Goal: Task Accomplishment & Management: Manage account settings

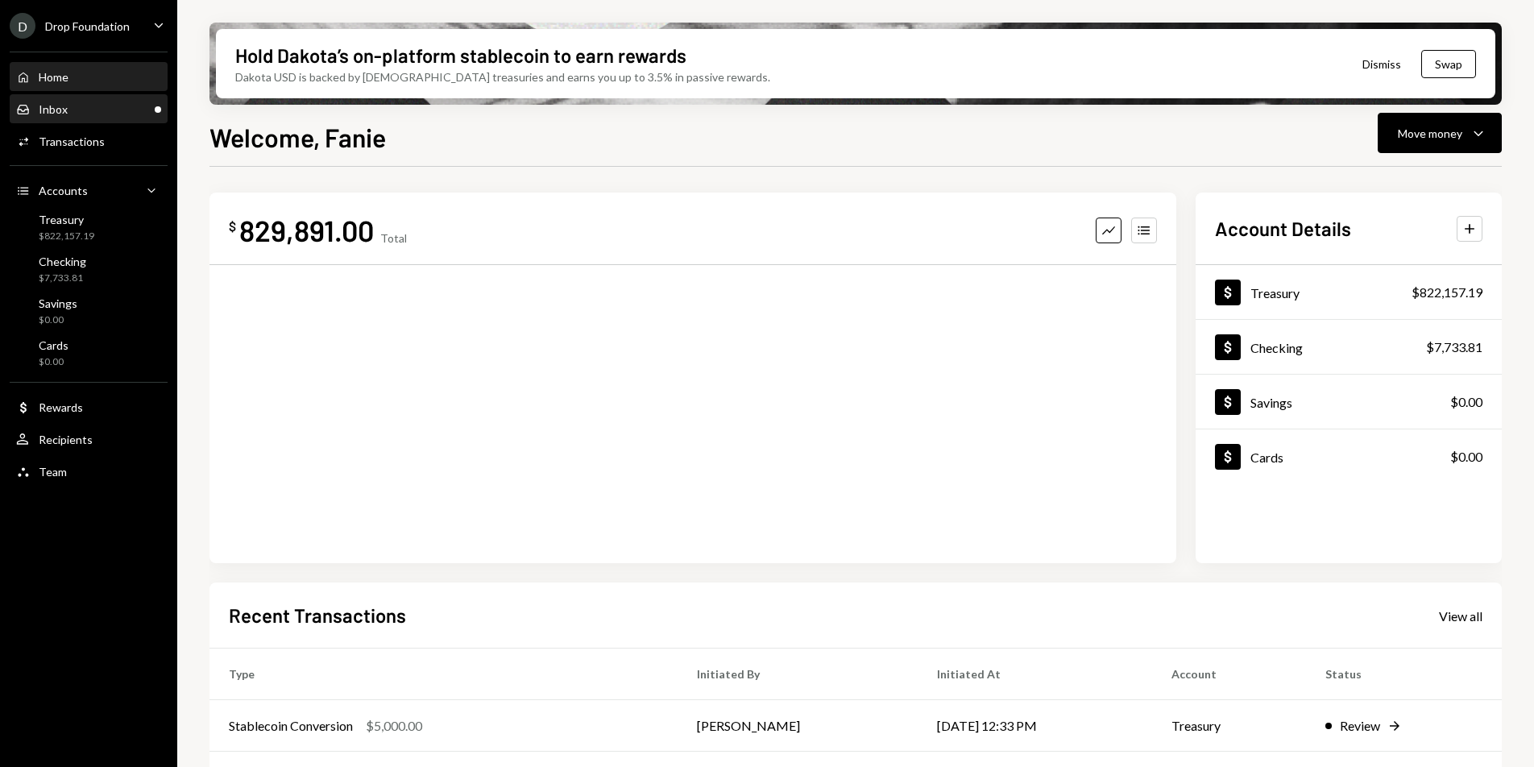
click at [80, 112] on div "Inbox Inbox" at bounding box center [88, 109] width 145 height 15
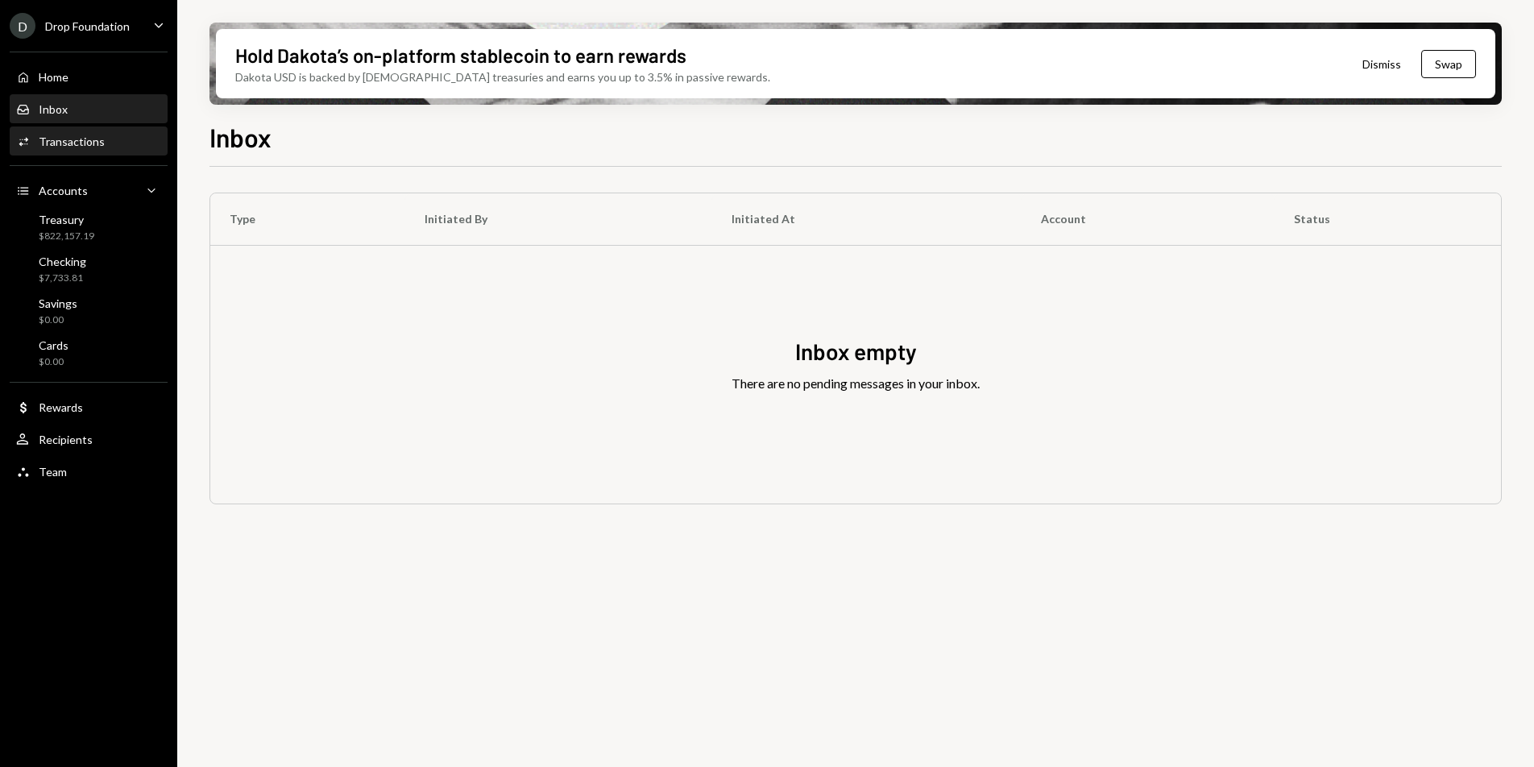
click at [78, 135] on div "Transactions" at bounding box center [72, 142] width 66 height 14
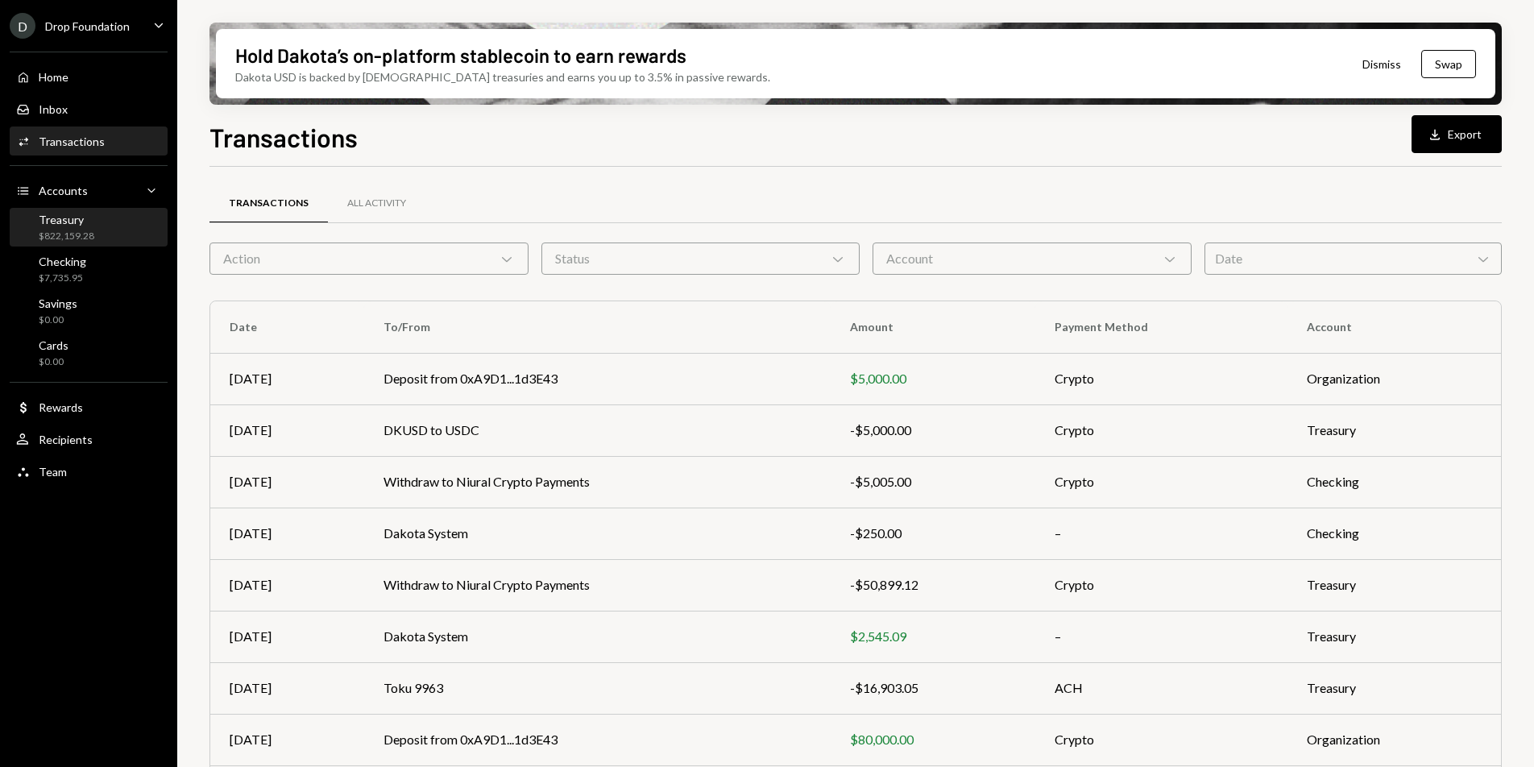
click at [83, 235] on div "$822,159.28" at bounding box center [67, 237] width 56 height 14
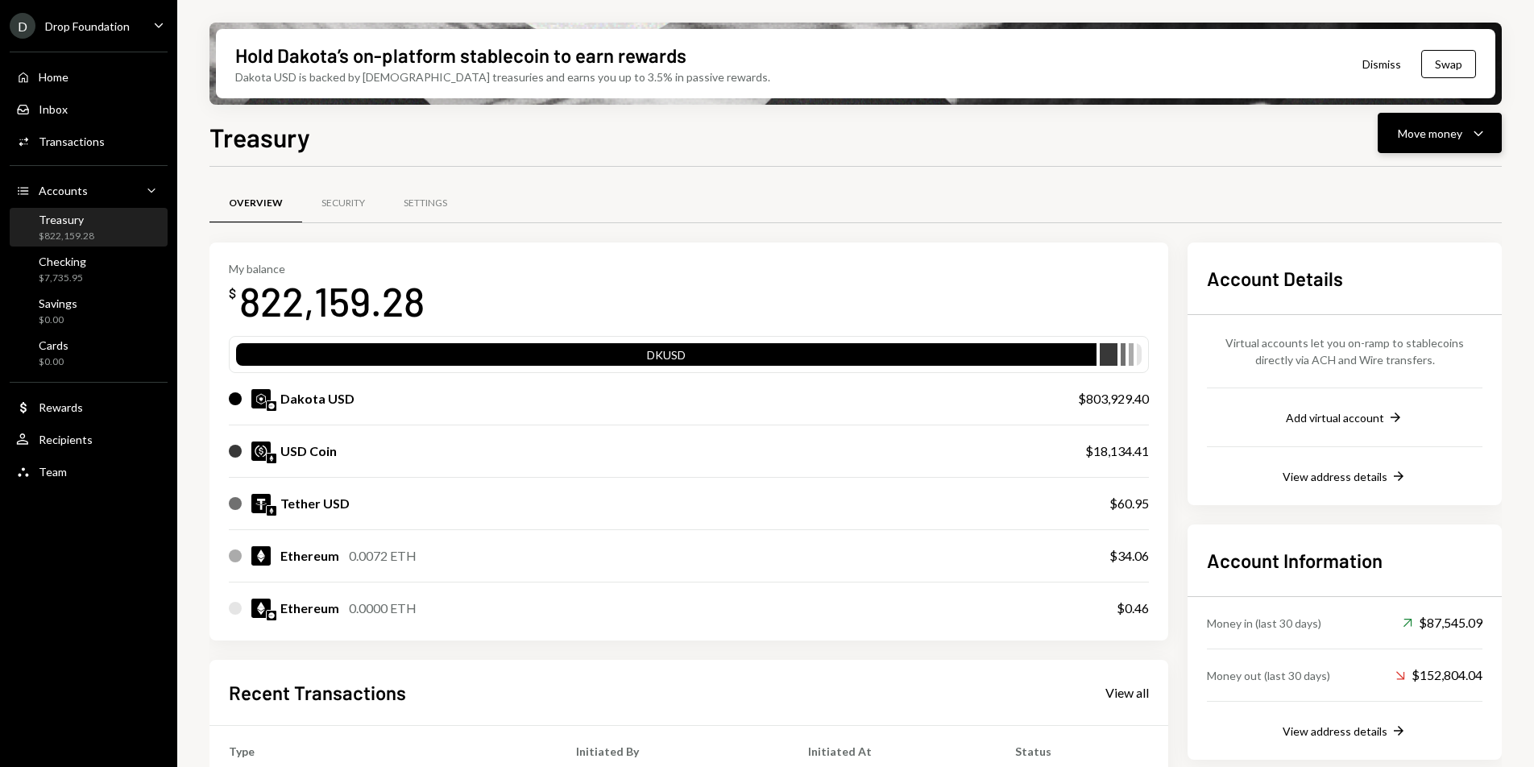
click at [1444, 134] on div "Move money" at bounding box center [1430, 133] width 64 height 17
click at [1419, 176] on div "Send" at bounding box center [1427, 181] width 118 height 17
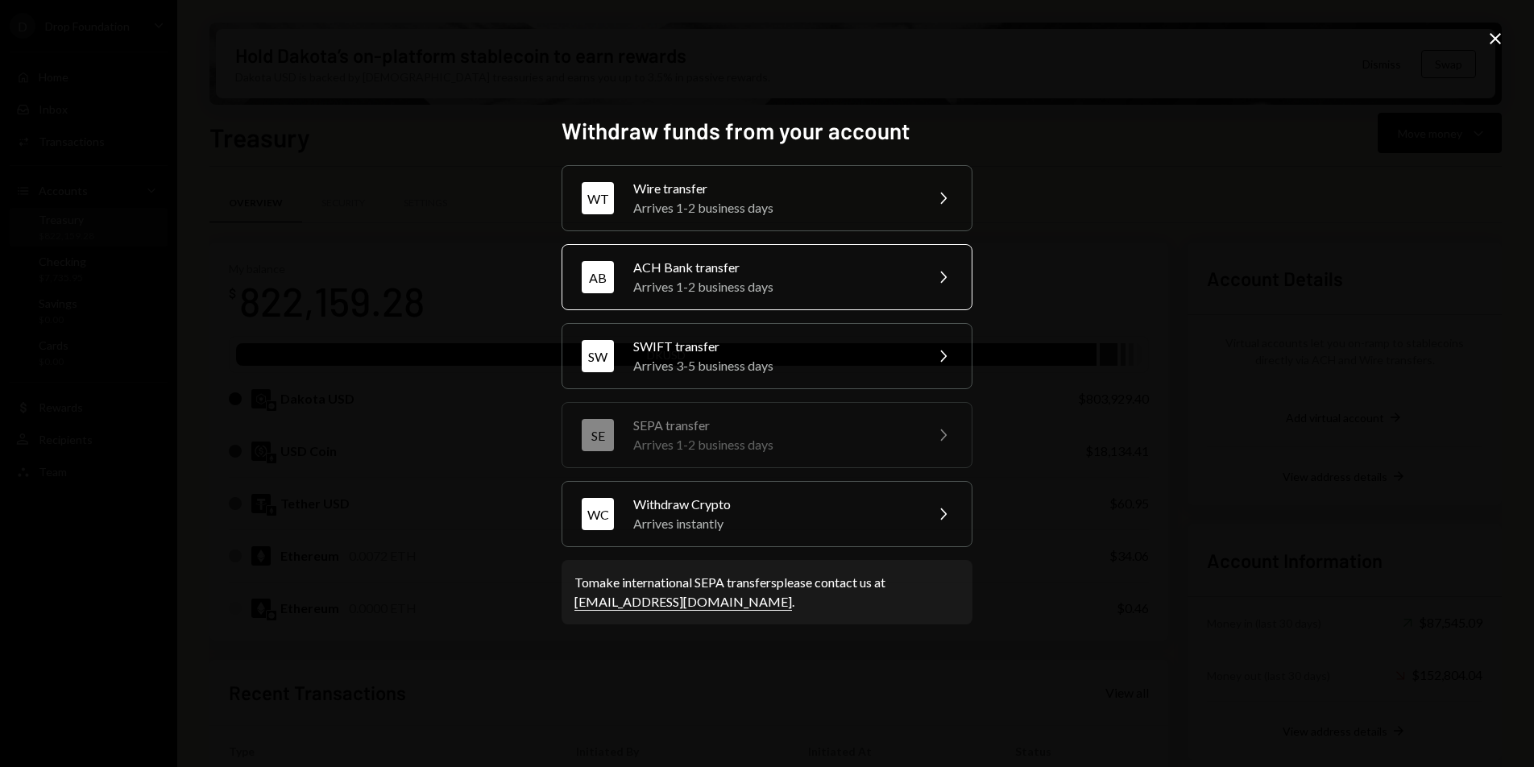
click at [752, 278] on div "Arrives 1-2 business days" at bounding box center [773, 286] width 280 height 19
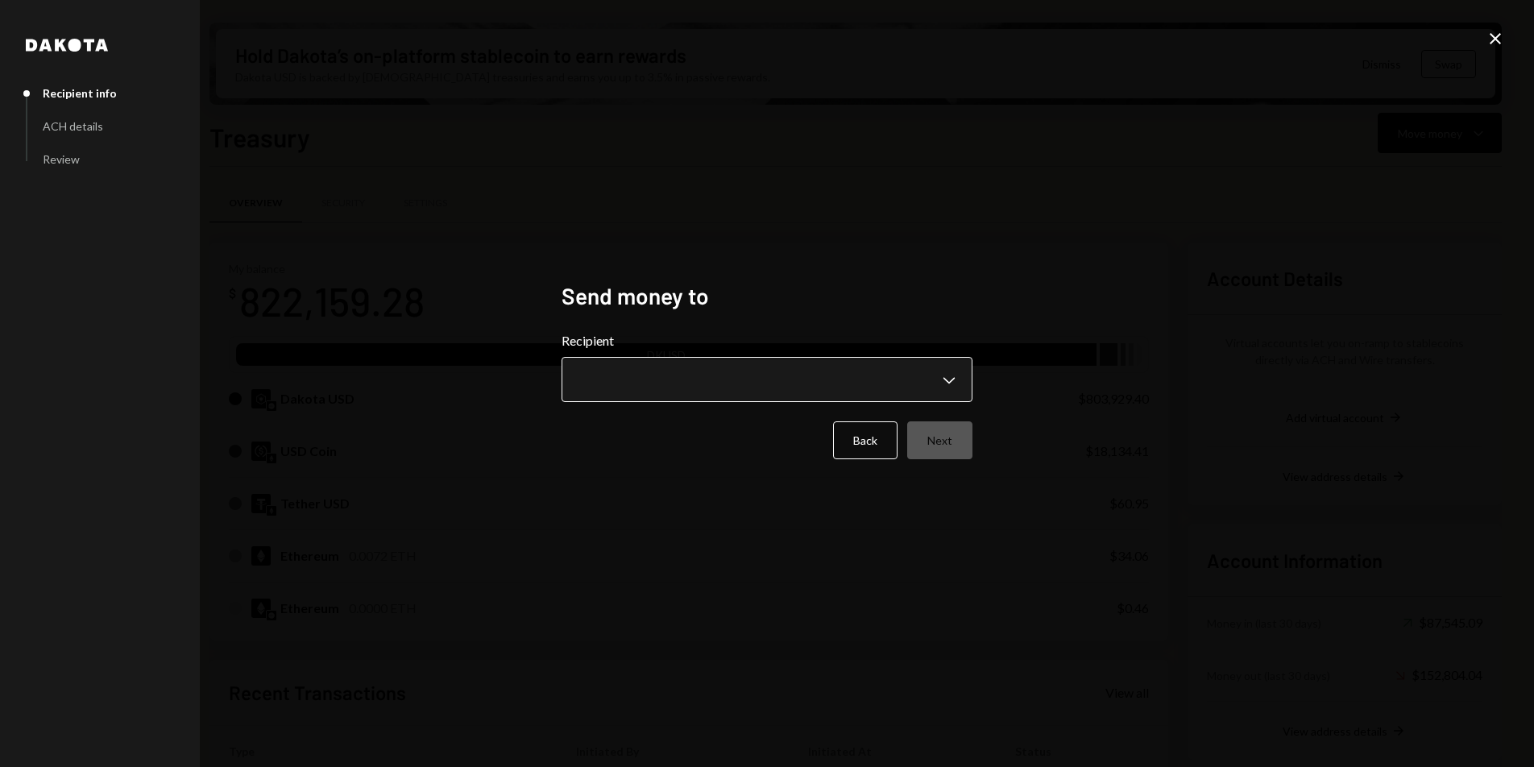
click at [733, 396] on body "D Drop Foundation Caret Down Home Home Inbox Inbox Activities Transactions Acco…" at bounding box center [767, 383] width 1534 height 767
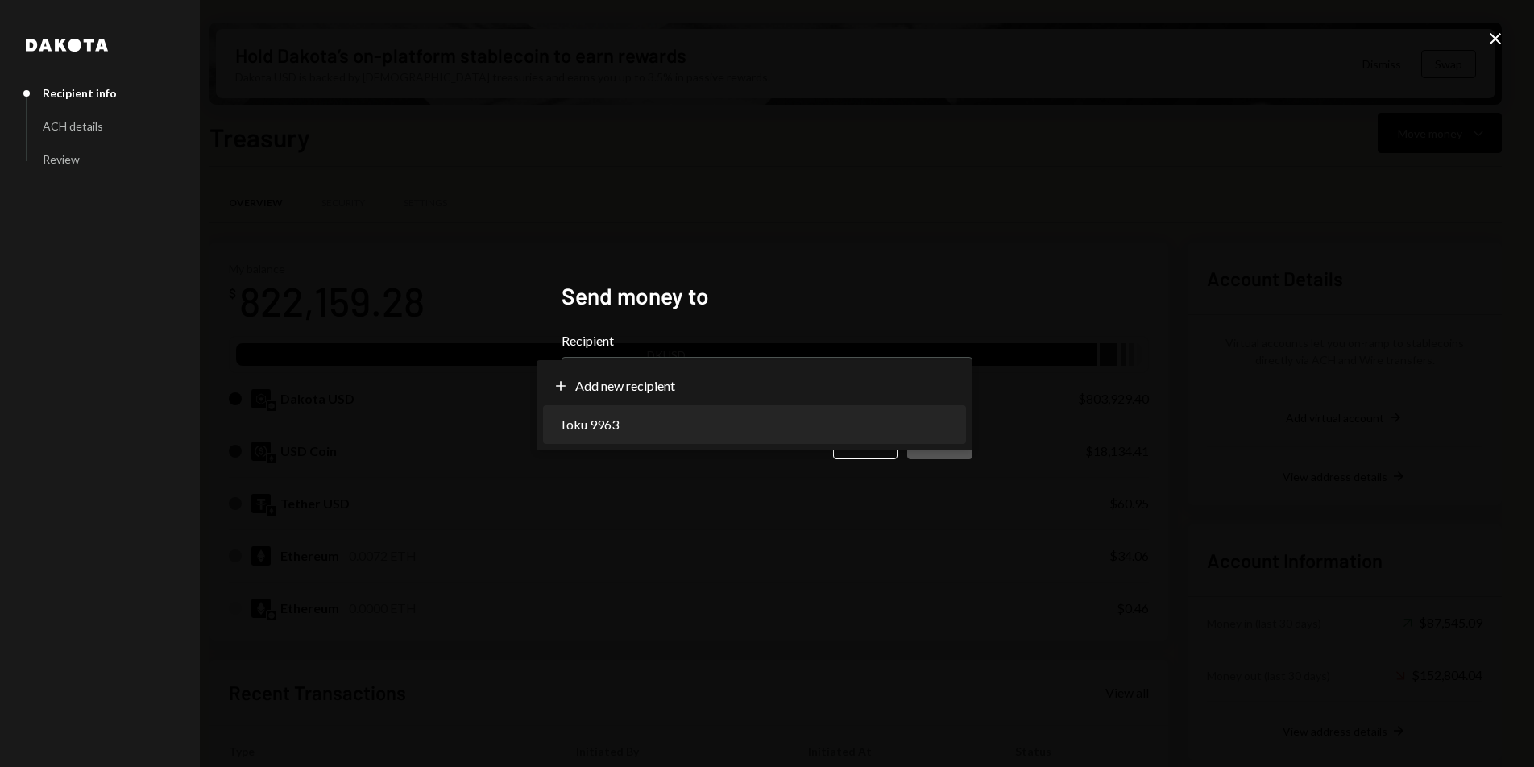
select select "**********"
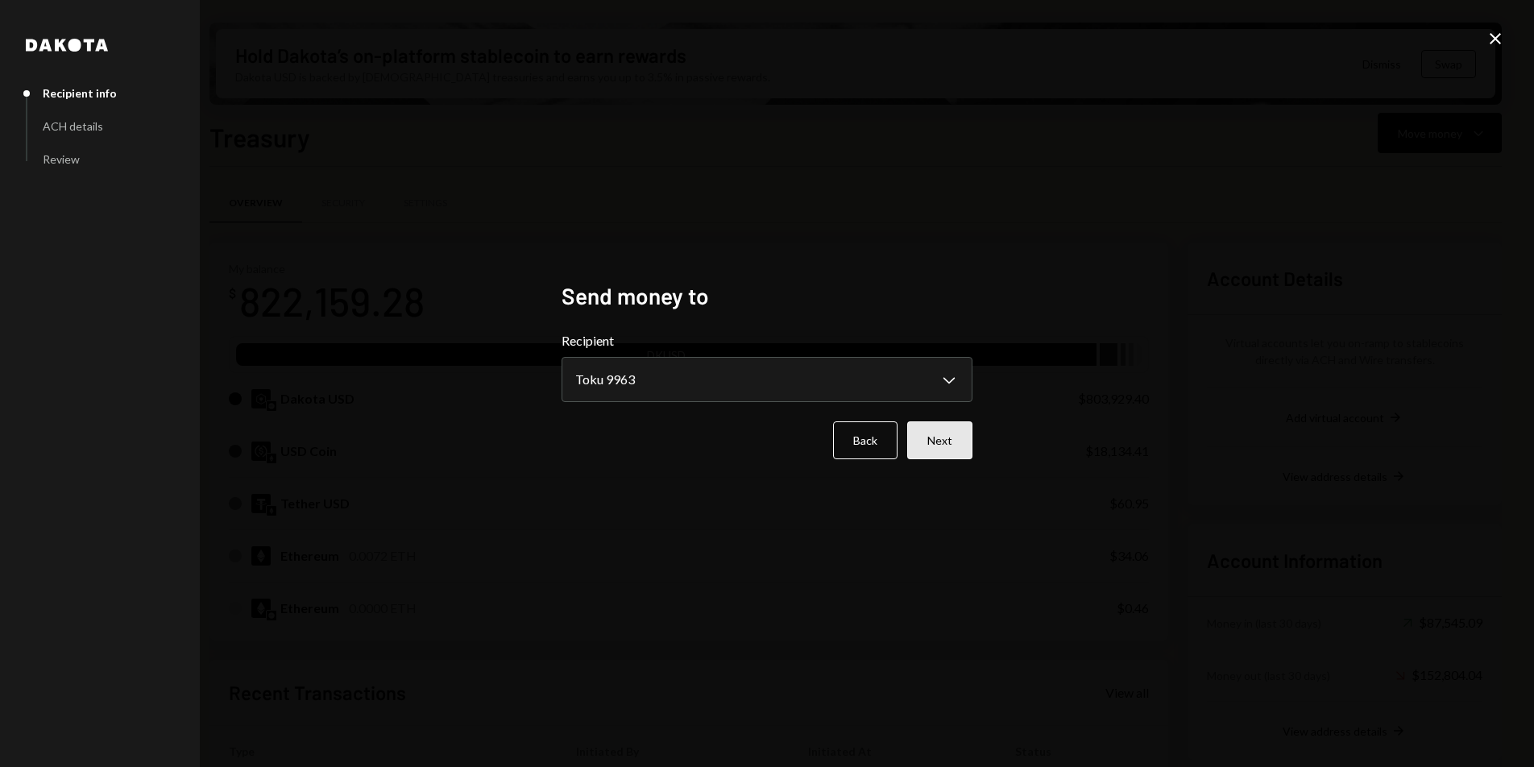
click at [945, 447] on button "Next" at bounding box center [939, 440] width 65 height 38
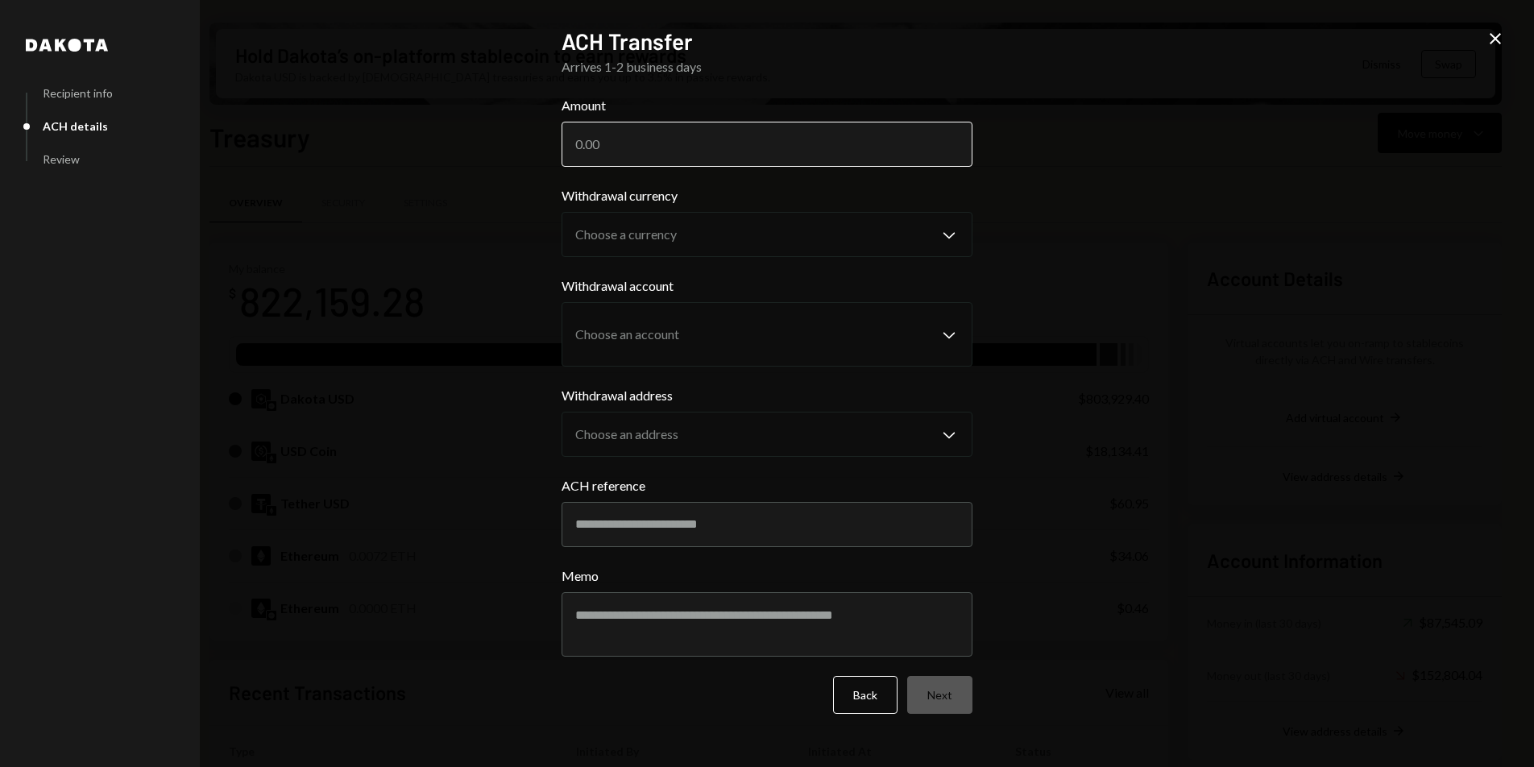
drag, startPoint x: 620, startPoint y: 146, endPoint x: 568, endPoint y: 146, distance: 51.6
click at [568, 146] on input "Amount" at bounding box center [767, 144] width 411 height 45
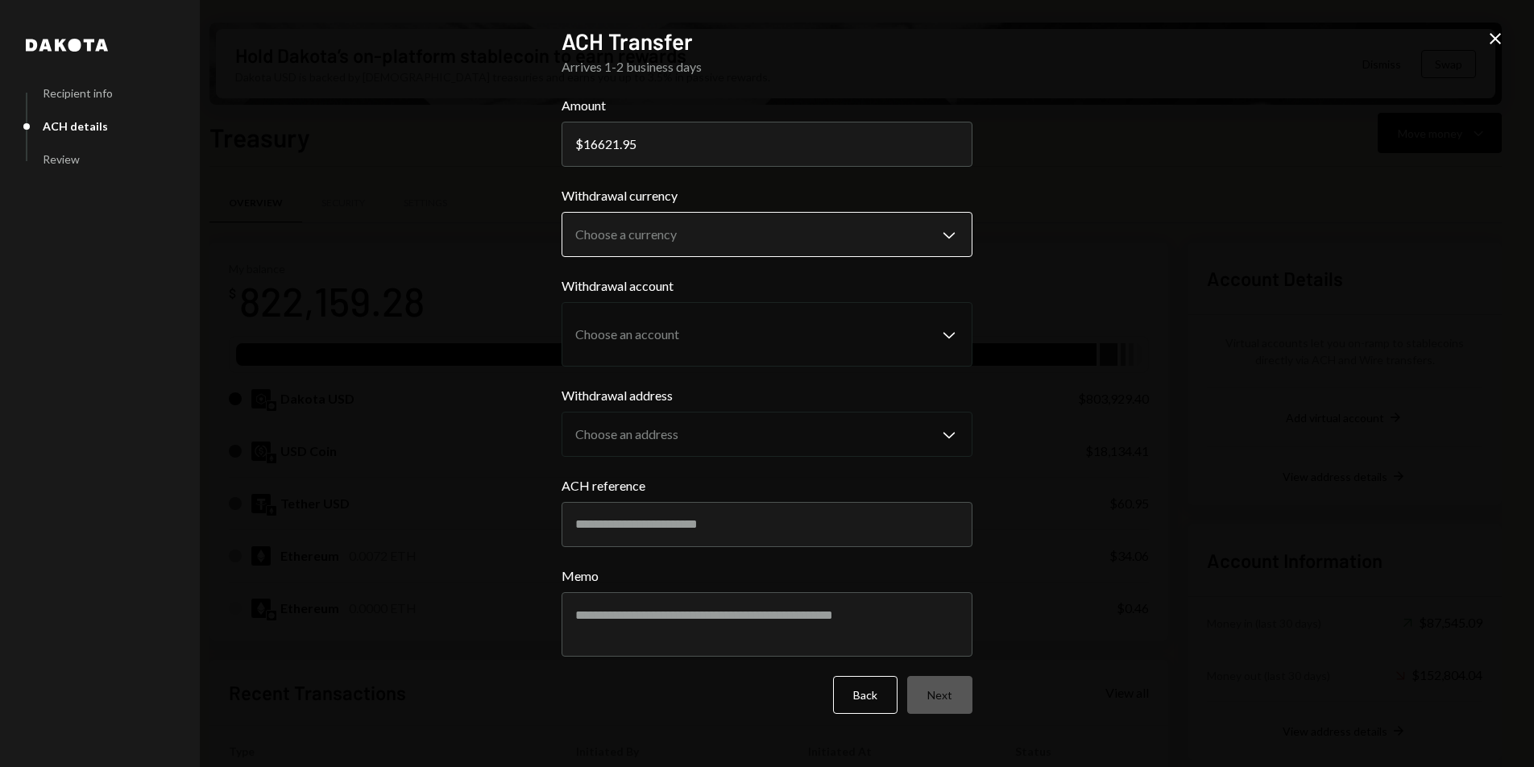
type input "16621.95"
click at [671, 226] on body "D Drop Foundation Caret Down Home Home Inbox Inbox Activities Transactions Acco…" at bounding box center [767, 383] width 1534 height 767
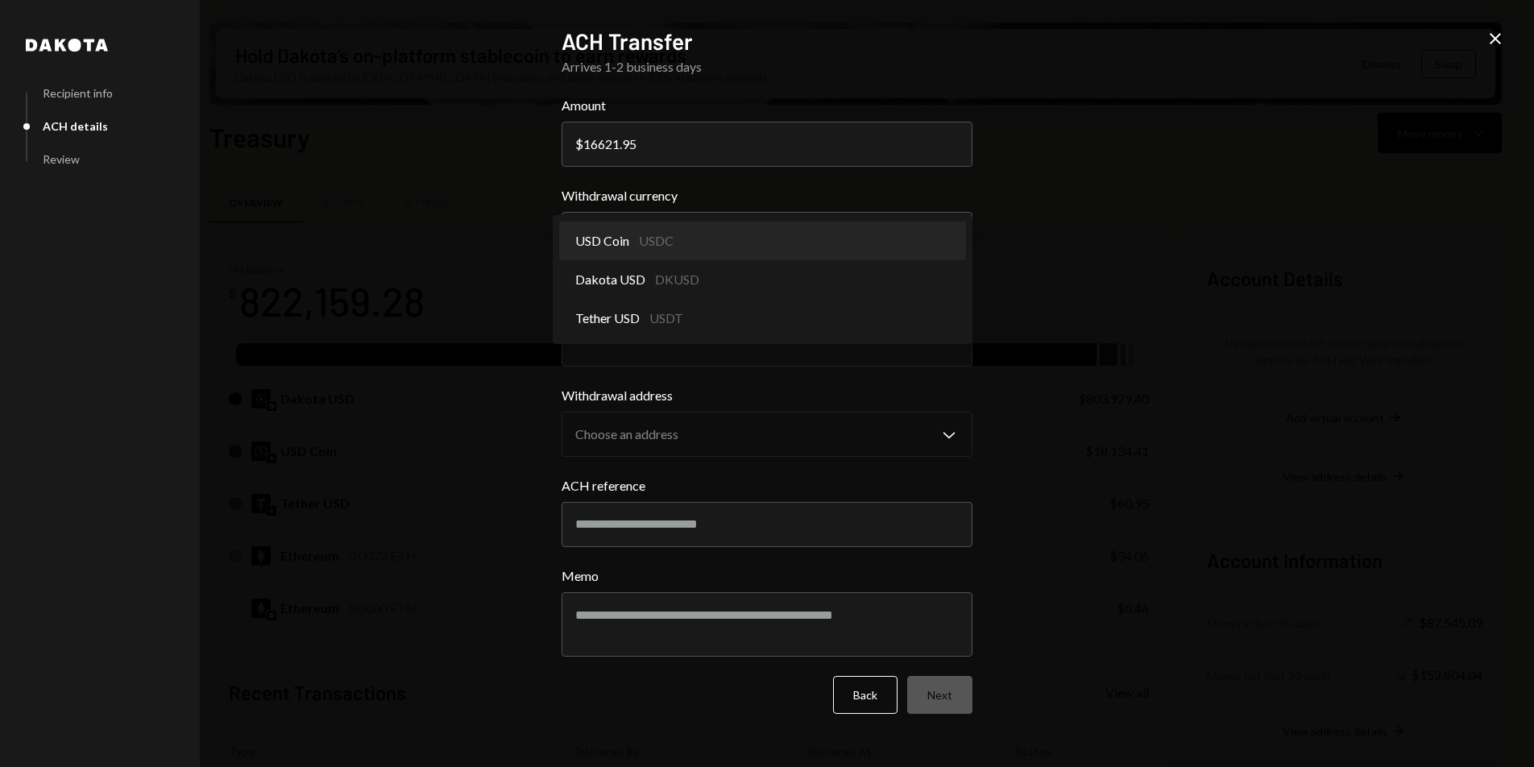
select select "****"
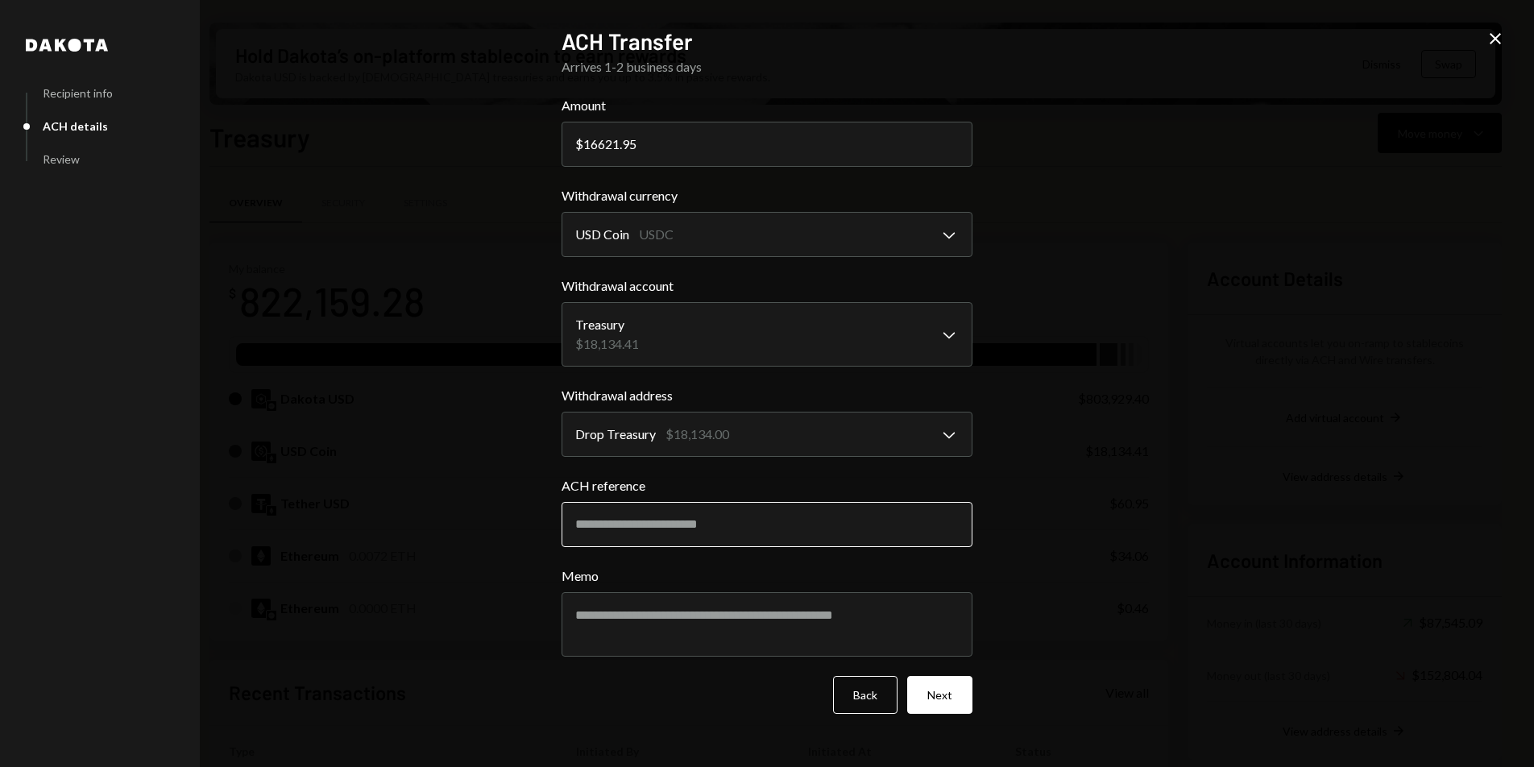
click at [671, 512] on input "ACH reference" at bounding box center [767, 524] width 411 height 45
paste input "*********"
drag, startPoint x: 685, startPoint y: 526, endPoint x: 661, endPoint y: 526, distance: 24.2
click at [661, 526] on input "**********" at bounding box center [767, 524] width 411 height 45
type input "*********"
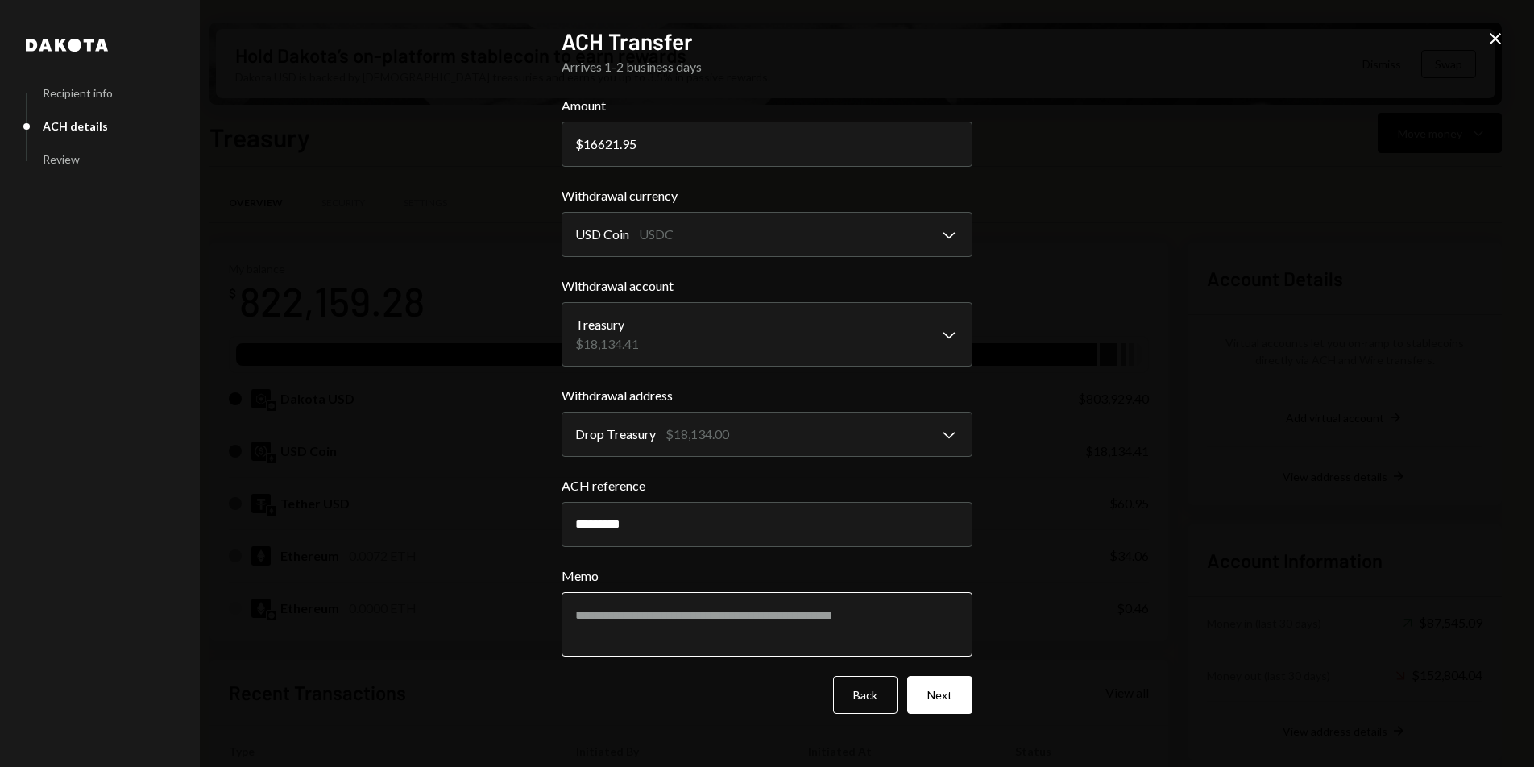
click at [644, 615] on textarea "Memo" at bounding box center [767, 624] width 411 height 64
type textarea "**********"
click at [941, 700] on button "Next" at bounding box center [939, 695] width 65 height 38
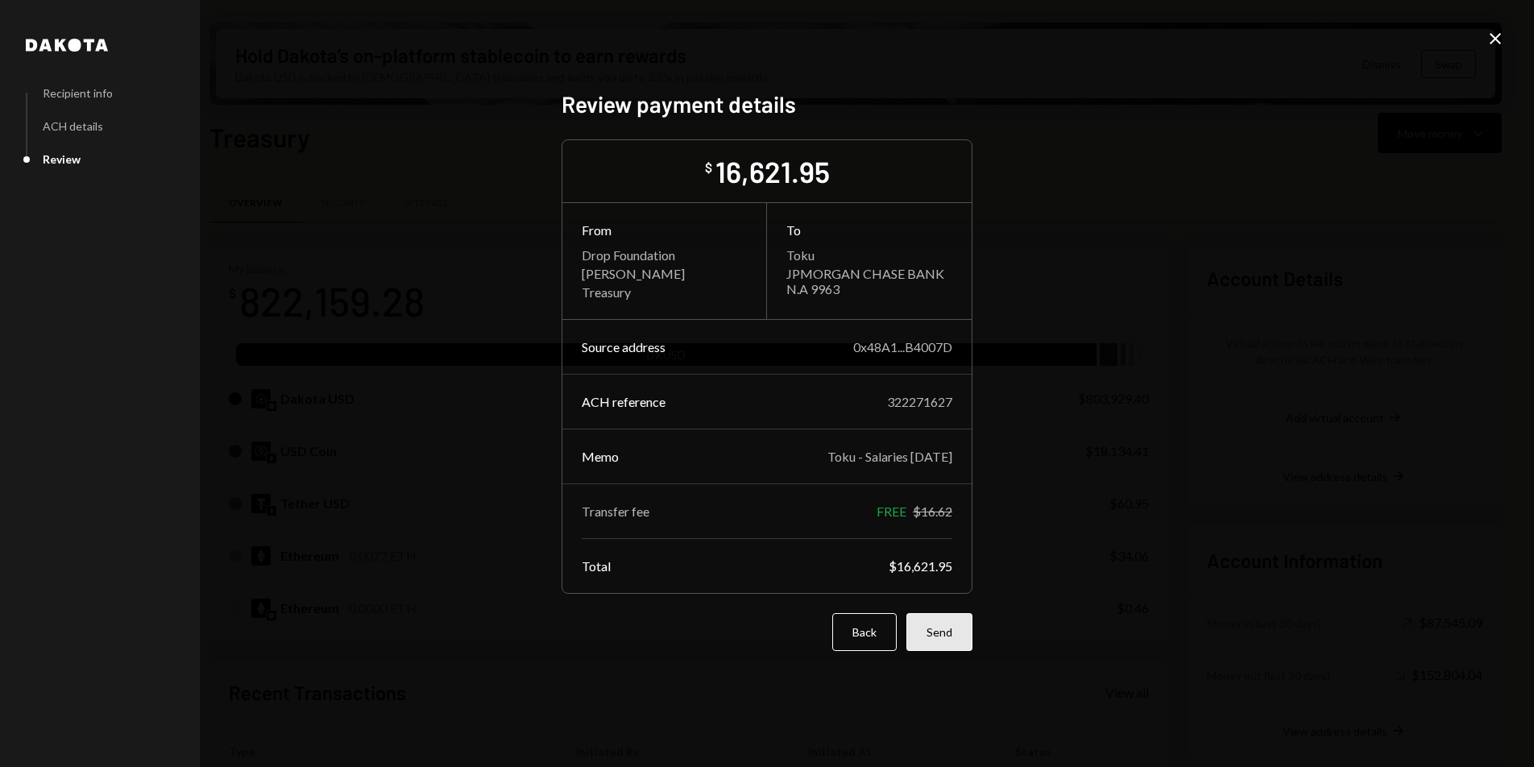
click at [959, 634] on button "Send" at bounding box center [940, 632] width 66 height 38
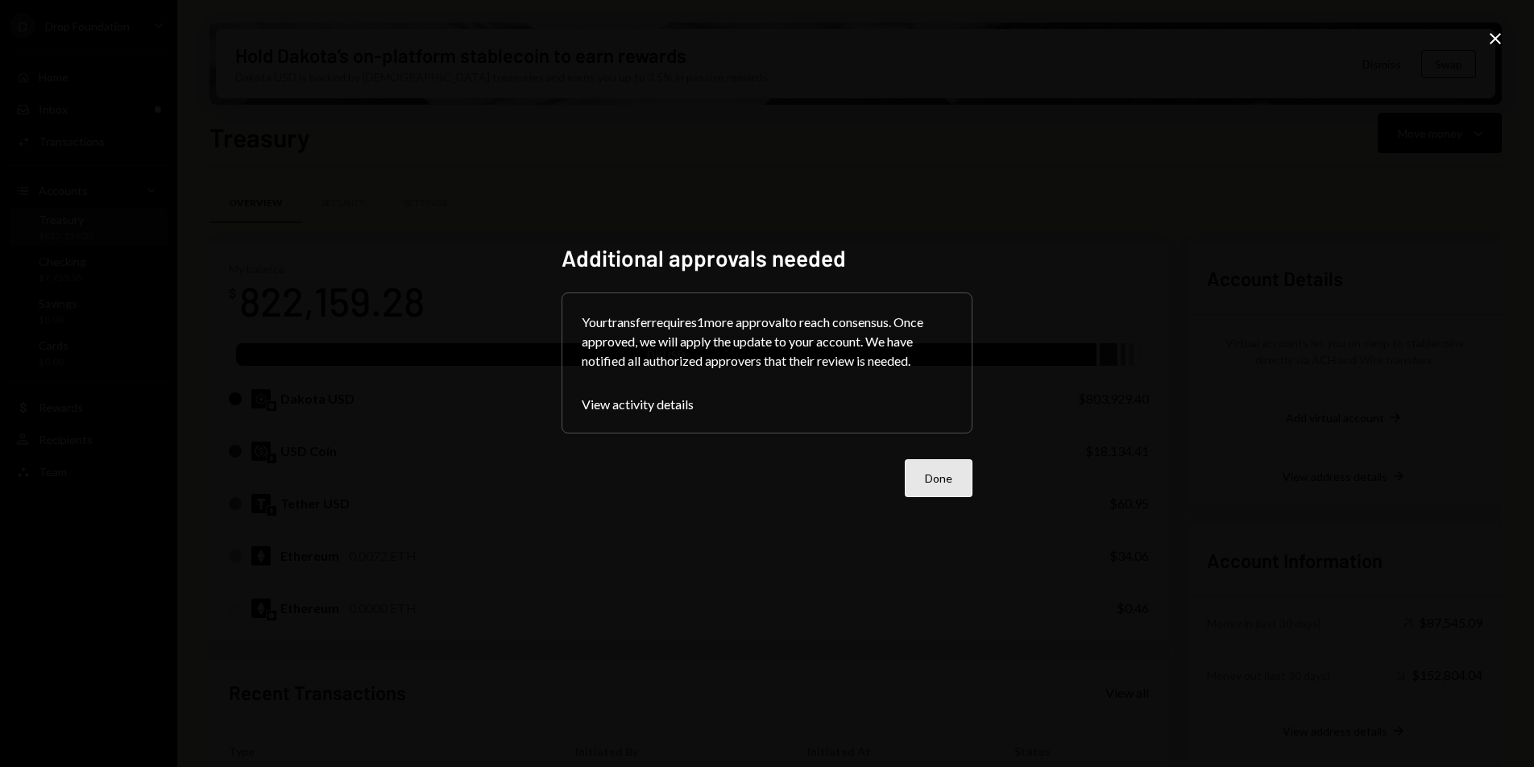
click at [950, 481] on button "Done" at bounding box center [939, 478] width 68 height 38
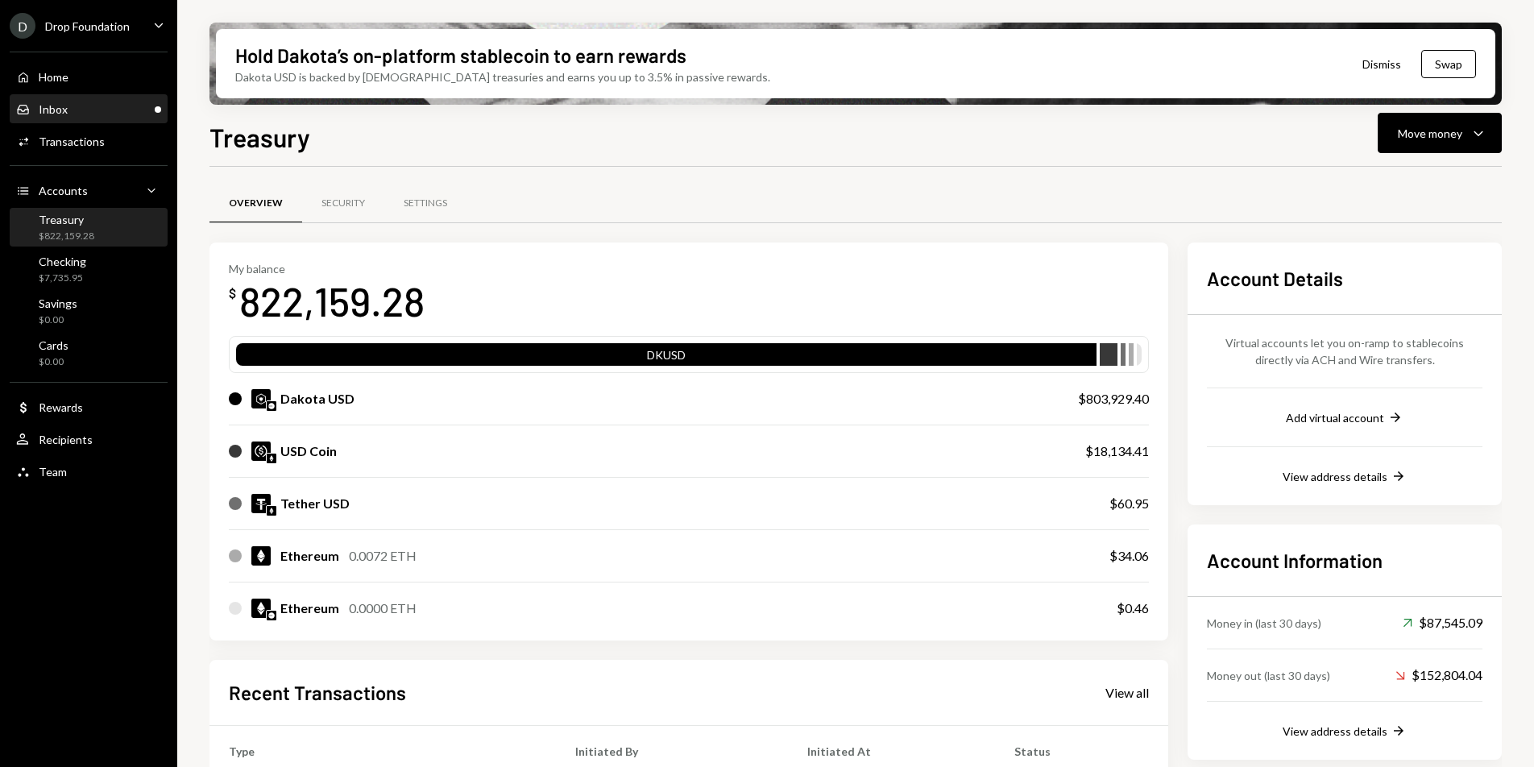
click at [74, 111] on div "Inbox Inbox" at bounding box center [88, 109] width 145 height 15
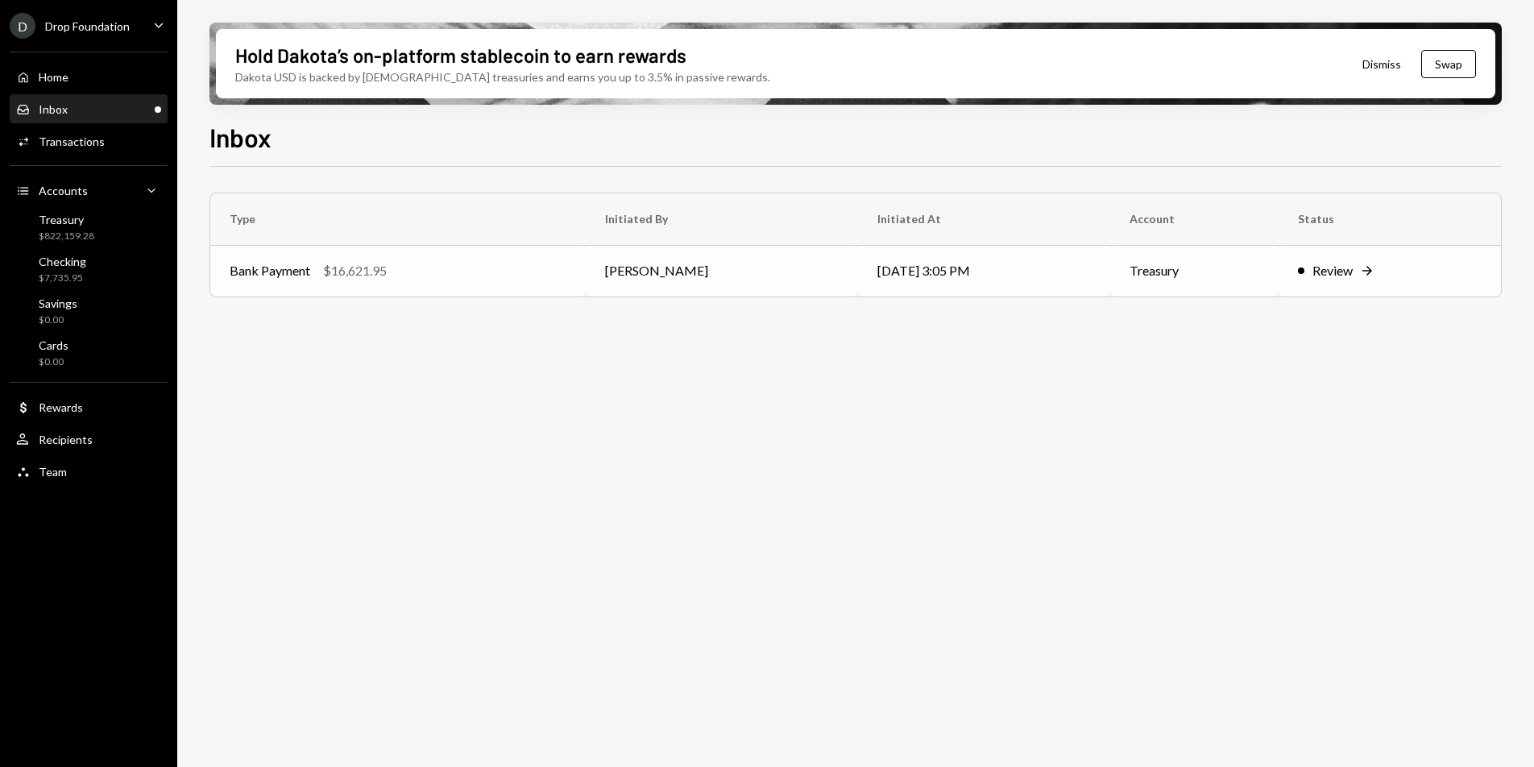
click at [620, 254] on td "[PERSON_NAME]" at bounding box center [722, 271] width 272 height 52
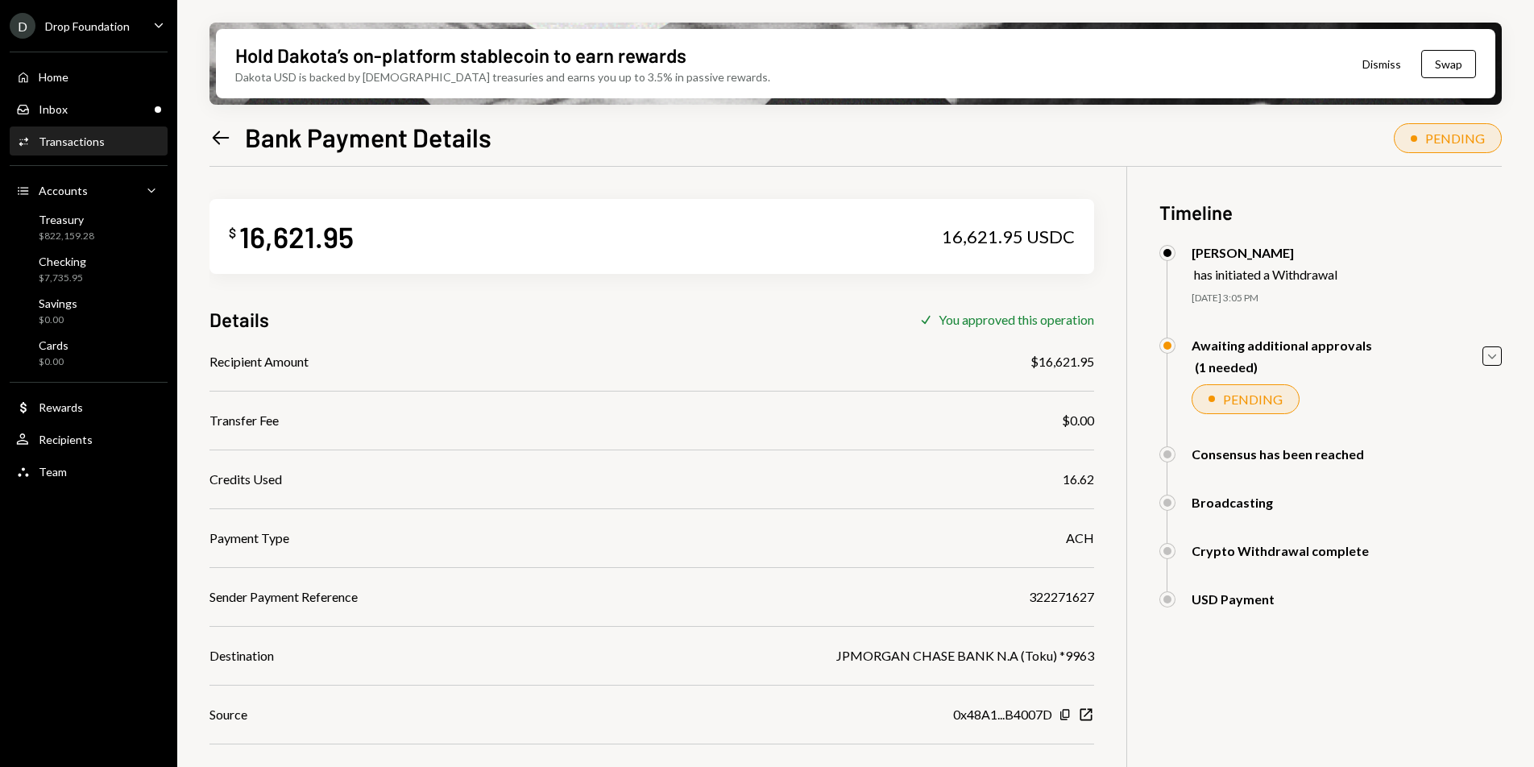
click at [312, 326] on div "Details Check You approved this operation" at bounding box center [652, 319] width 885 height 27
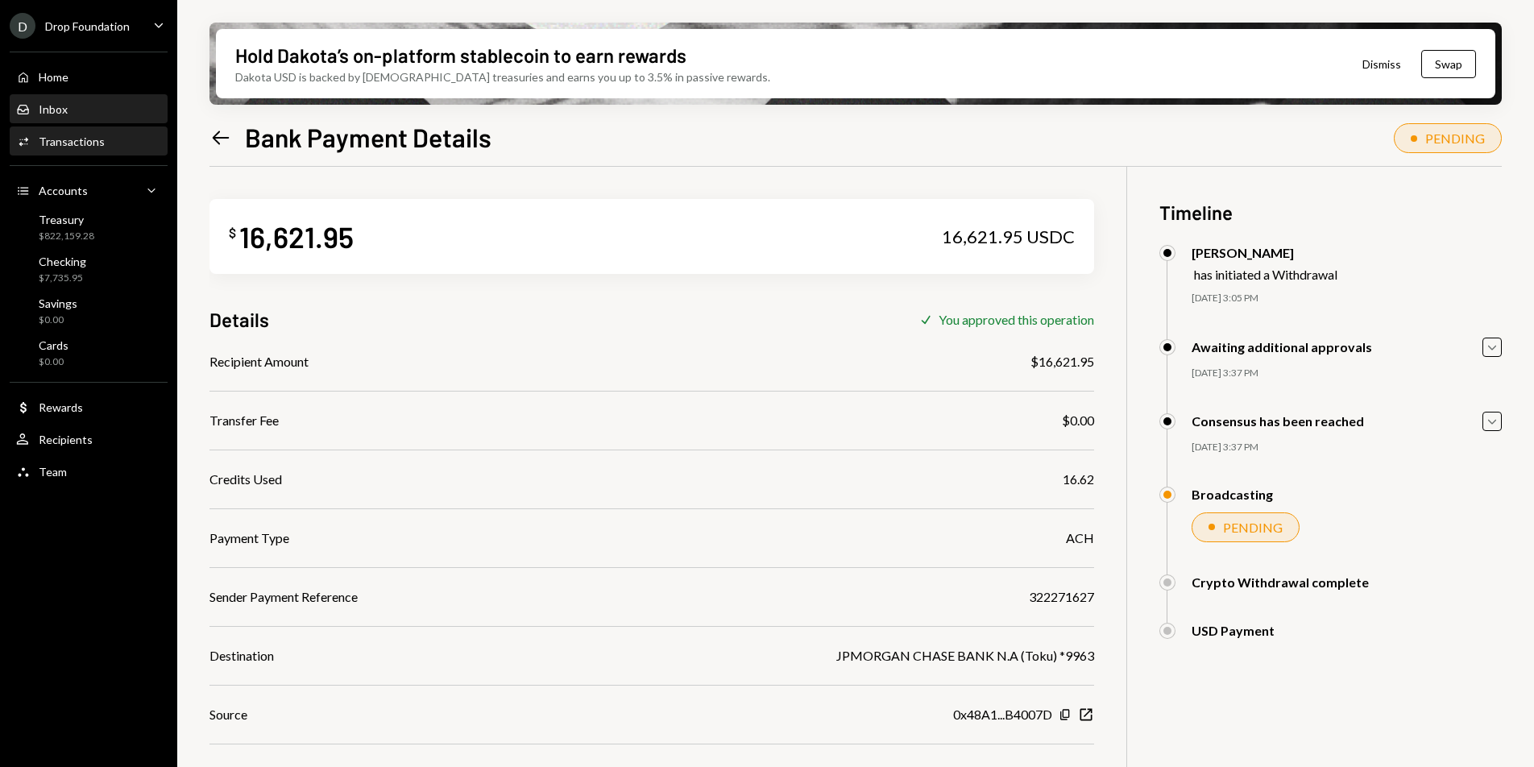
click at [85, 103] on div "Inbox Inbox" at bounding box center [88, 109] width 145 height 15
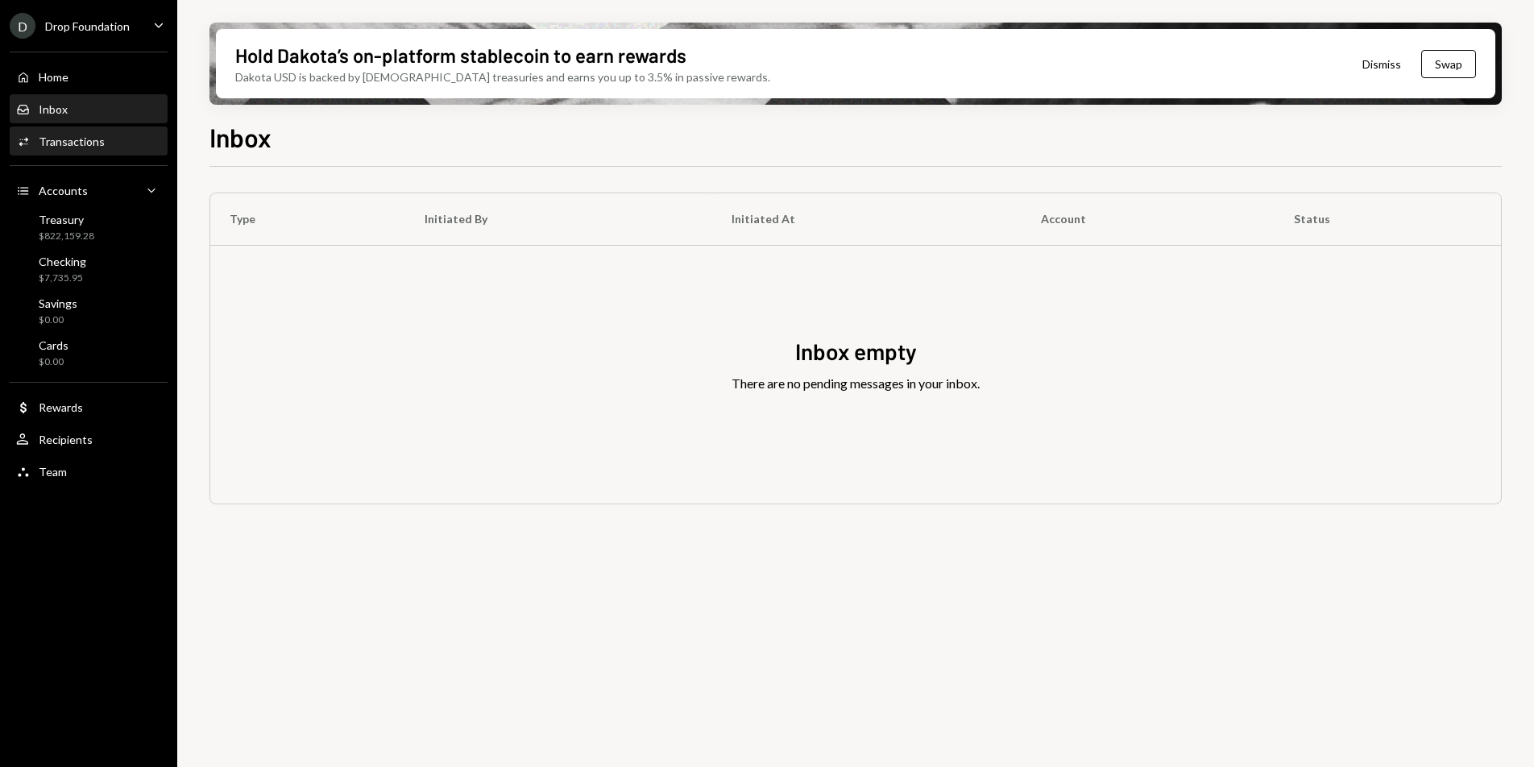
click at [106, 132] on div "Activities Transactions" at bounding box center [88, 141] width 145 height 27
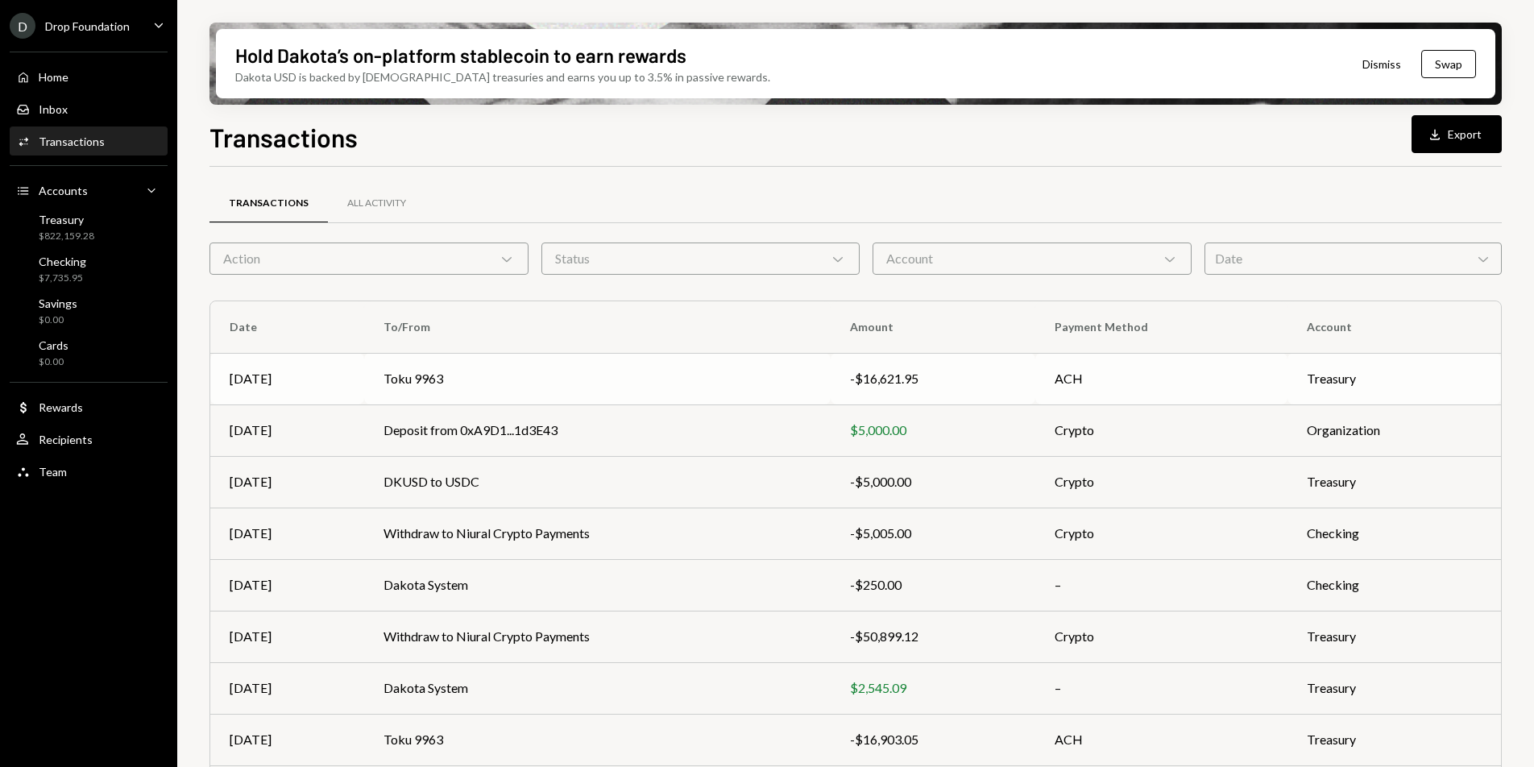
click at [568, 384] on td "Toku 9963" at bounding box center [597, 379] width 467 height 52
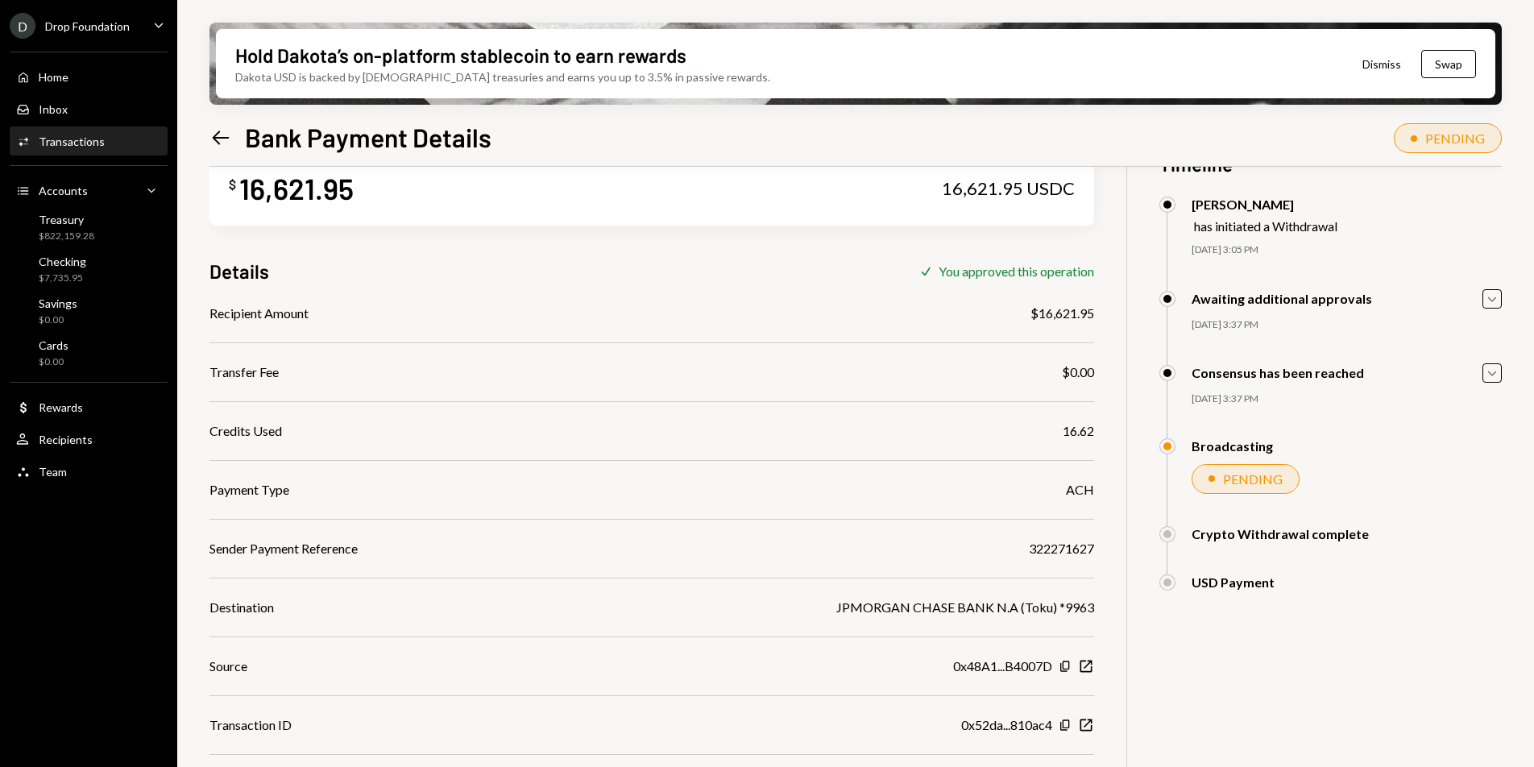
scroll to position [129, 0]
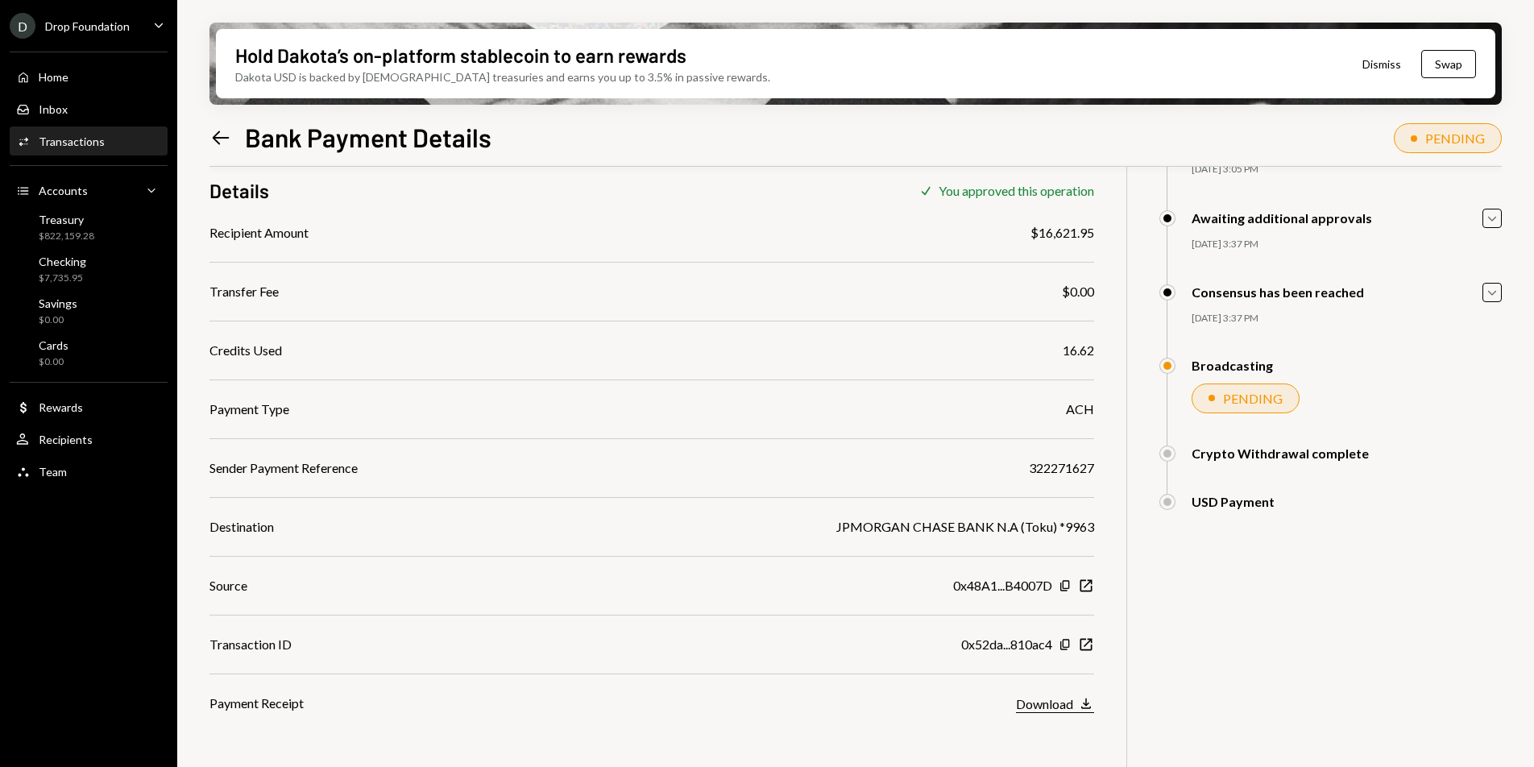
click at [1052, 711] on div "Download" at bounding box center [1044, 703] width 57 height 15
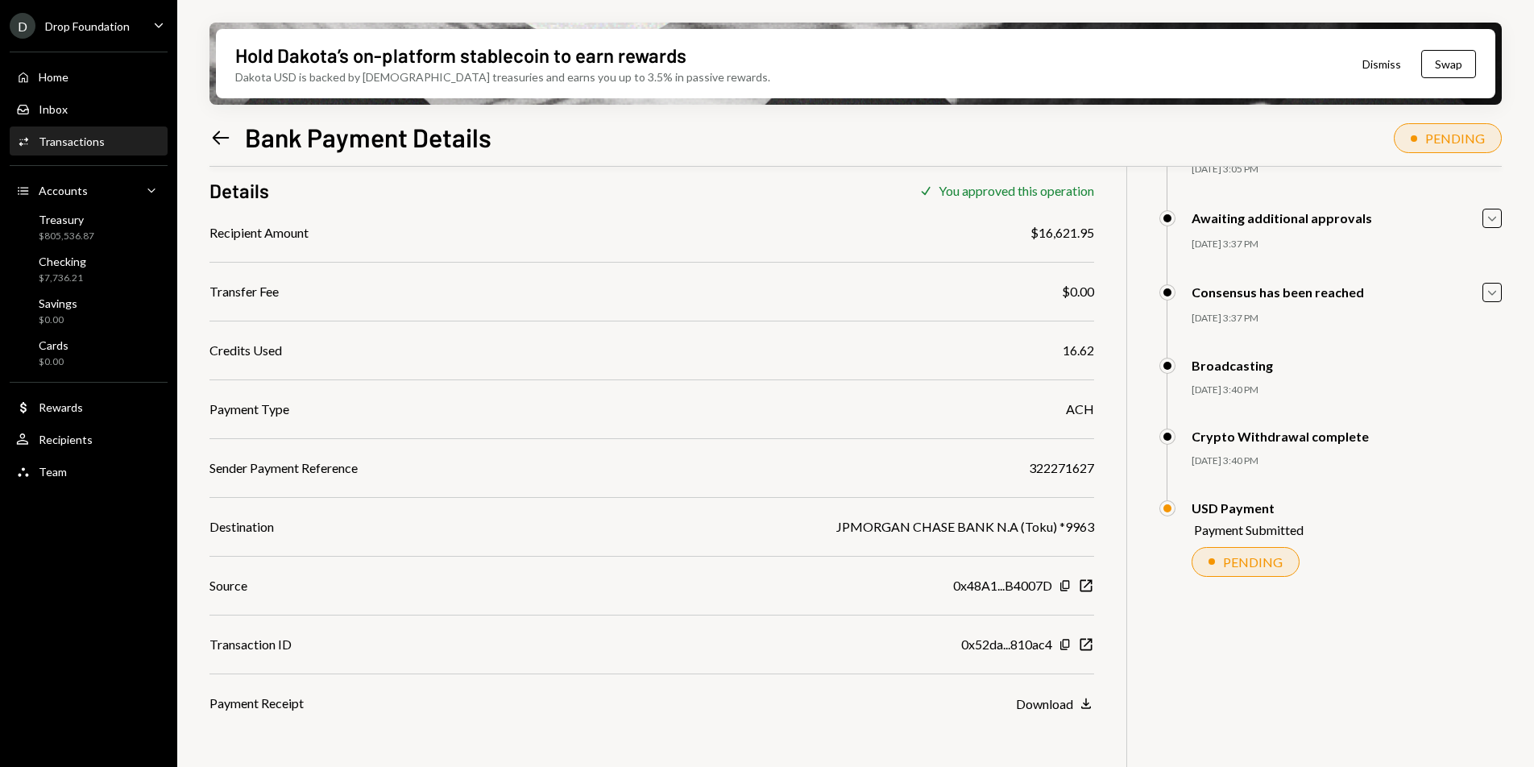
click at [339, 5] on div "Hold Dakota’s on-platform stablecoin to earn rewards Dakota USD is backed by U.…" at bounding box center [855, 383] width 1357 height 767
click at [81, 231] on div "$805,536.87" at bounding box center [67, 237] width 56 height 14
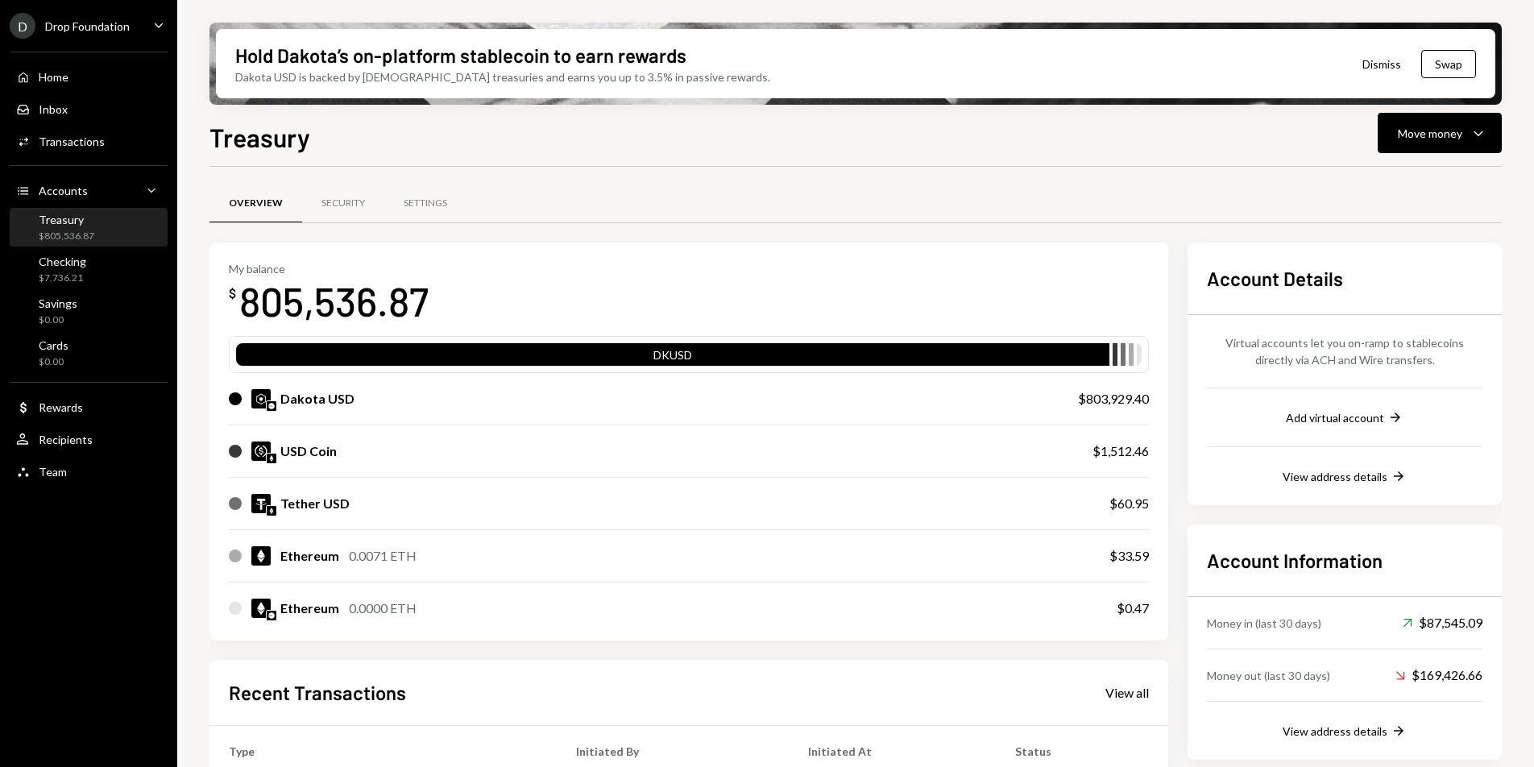
click at [157, 23] on icon "Caret Down" at bounding box center [159, 25] width 18 height 18
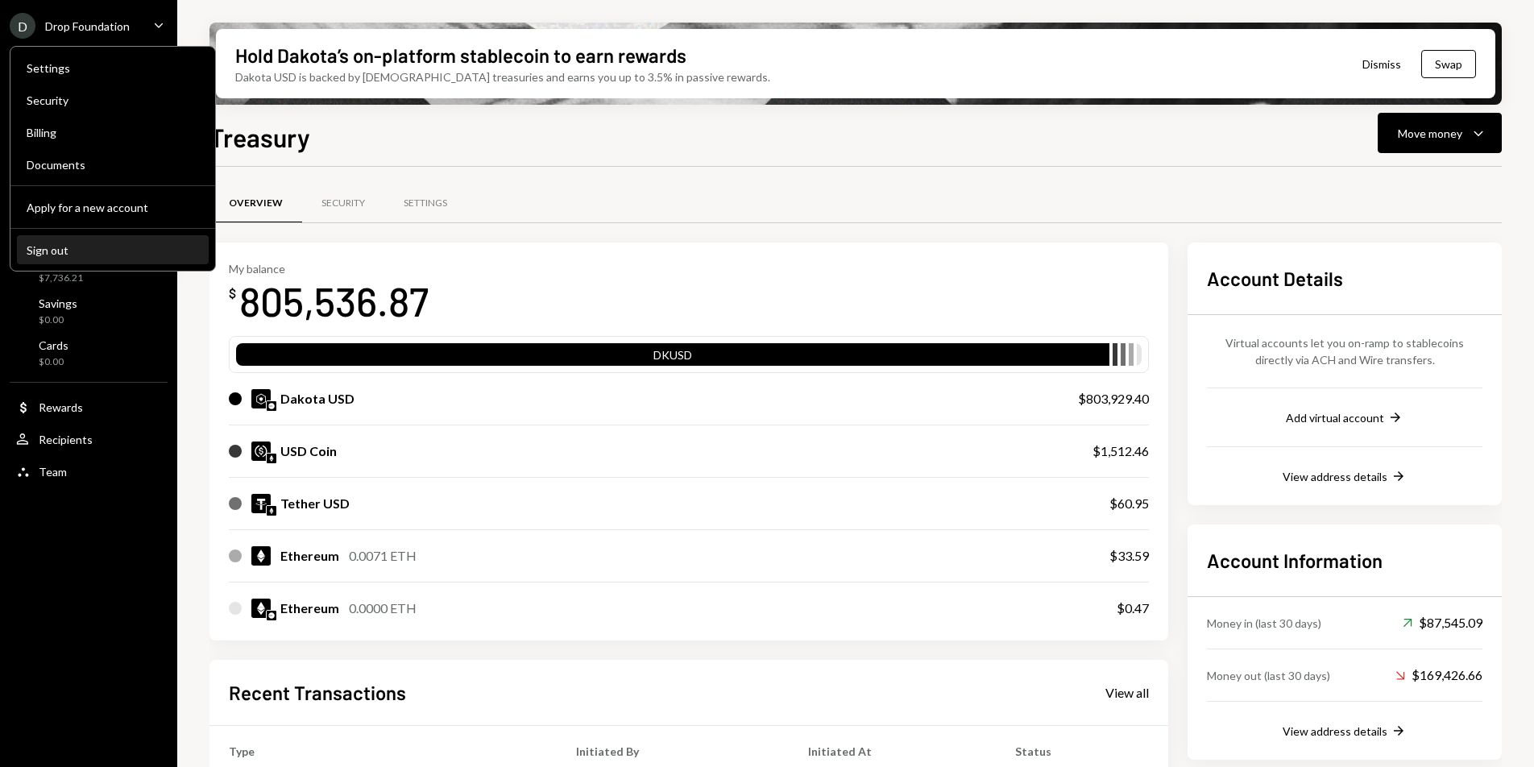
click at [102, 243] on div "Sign out" at bounding box center [113, 250] width 172 height 14
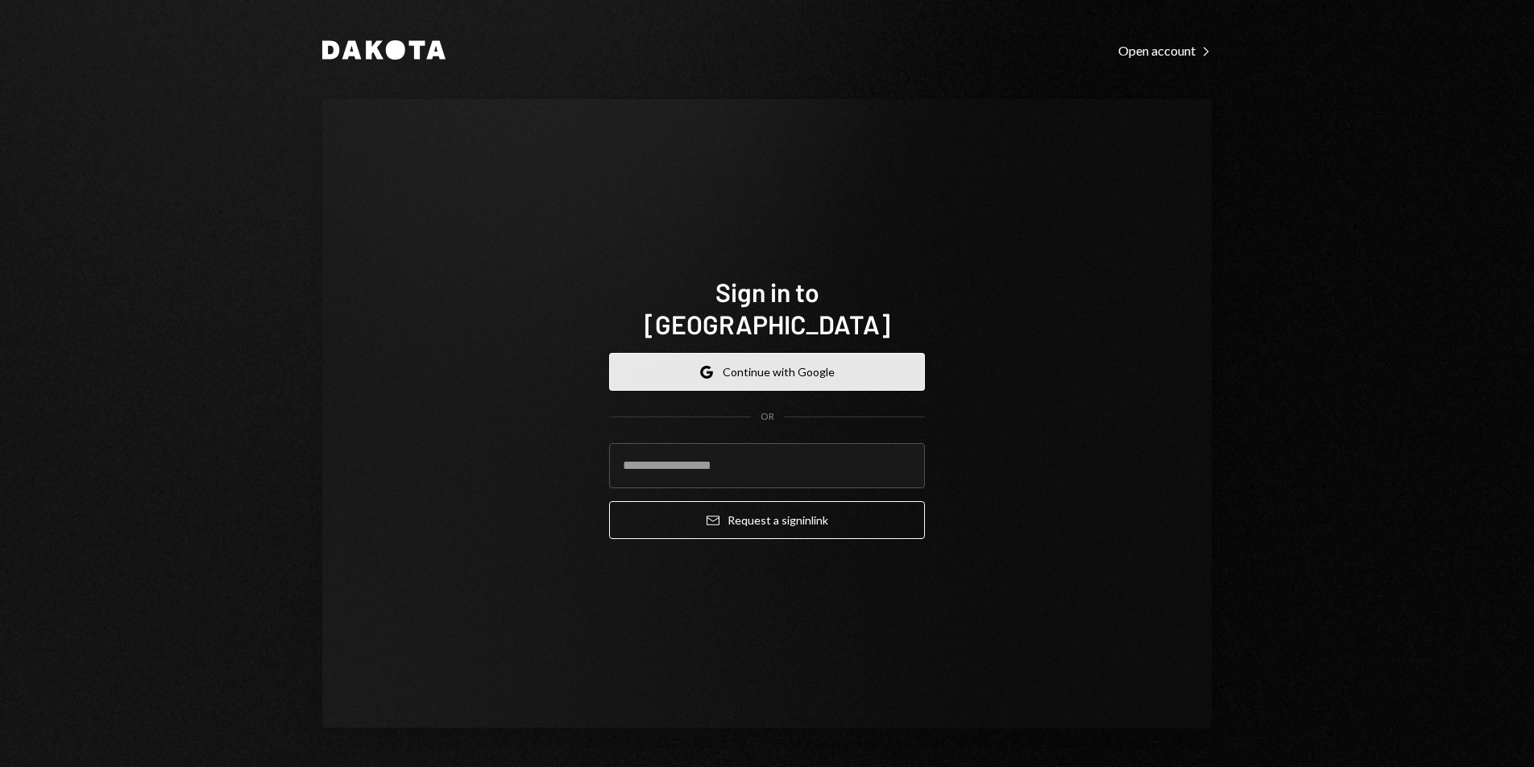
click at [716, 366] on button "Google Continue with Google" at bounding box center [767, 372] width 316 height 38
